Goal: Task Accomplishment & Management: Manage account settings

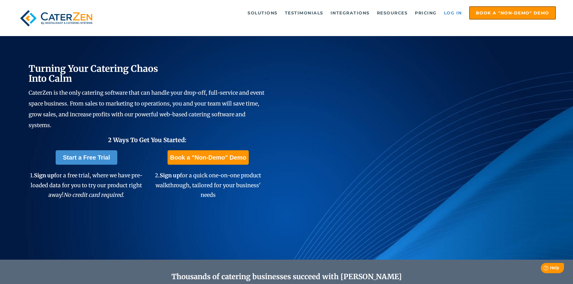
click at [454, 12] on link "Log in" at bounding box center [453, 13] width 24 height 12
click at [453, 16] on link "Log in" at bounding box center [453, 13] width 24 height 12
click at [457, 11] on link "Log in" at bounding box center [453, 13] width 24 height 12
